Goal: Browse casually: Explore the website without a specific task or goal

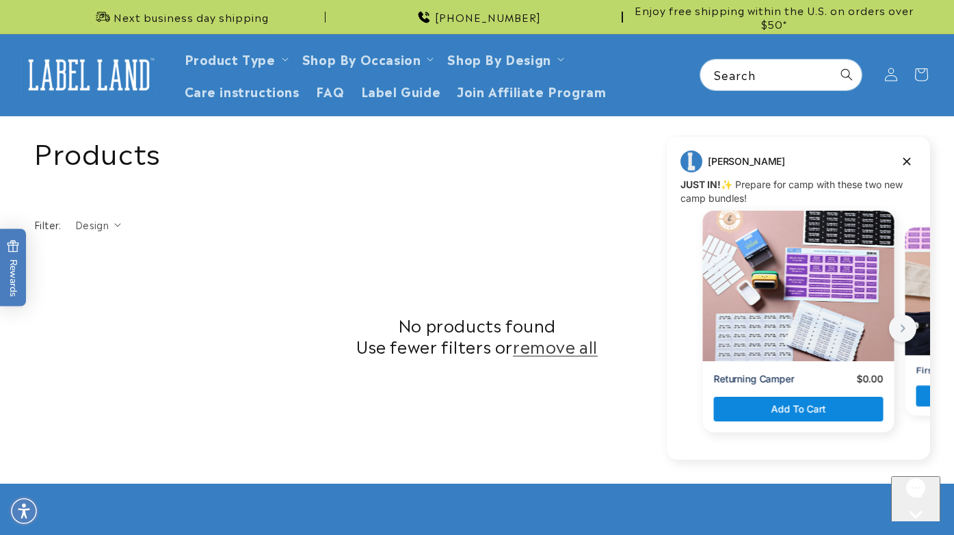
scroll to position [490, 0]
